Goal: Transaction & Acquisition: Purchase product/service

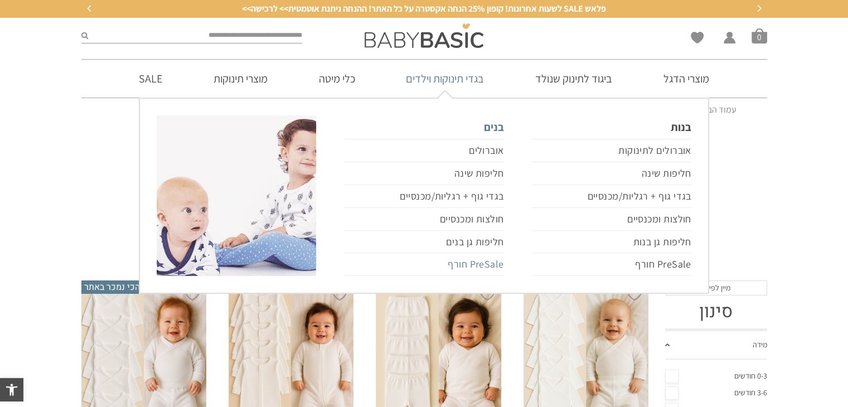
click at [470, 263] on link "PreSale חורף" at bounding box center [424, 264] width 160 height 23
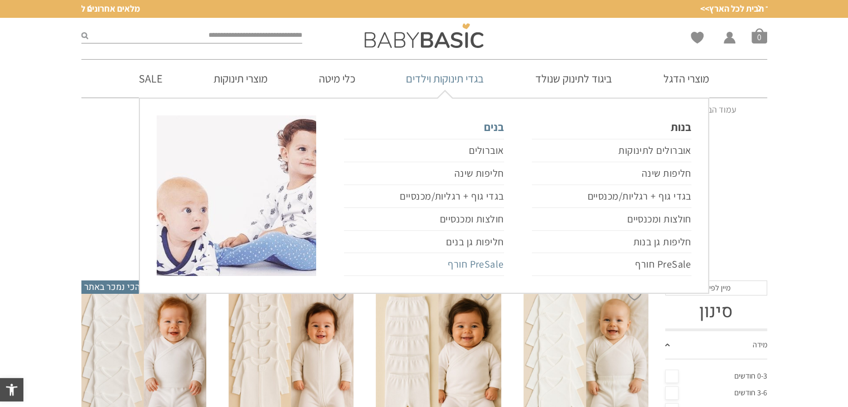
click at [473, 263] on link "PreSale חורף" at bounding box center [424, 264] width 160 height 23
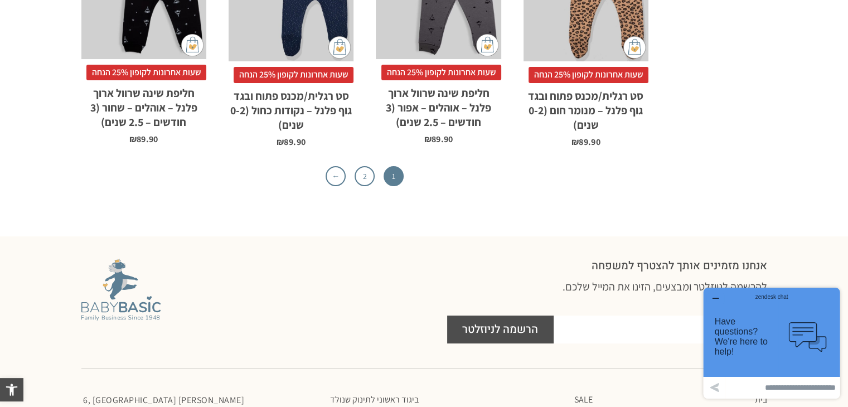
scroll to position [3746, 0]
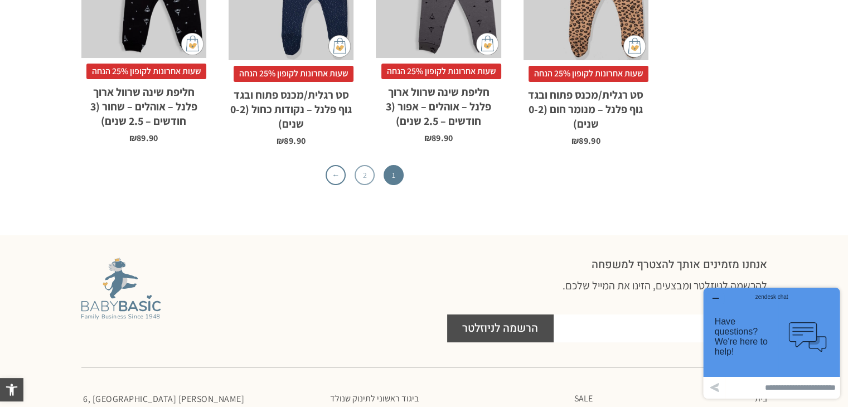
click at [371, 165] on link "2" at bounding box center [365, 175] width 20 height 20
